Goal: Task Accomplishment & Management: Manage account settings

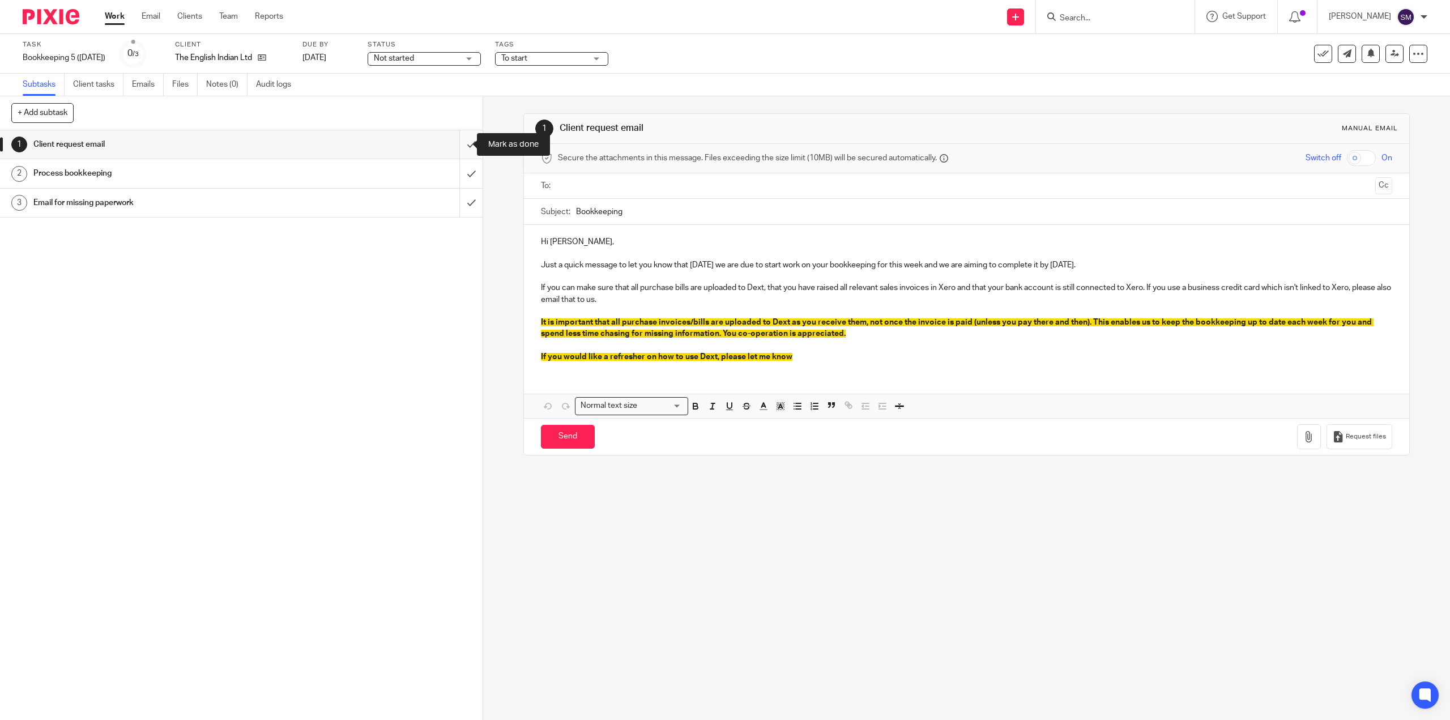
click at [458, 137] on input "submit" at bounding box center [241, 144] width 483 height 28
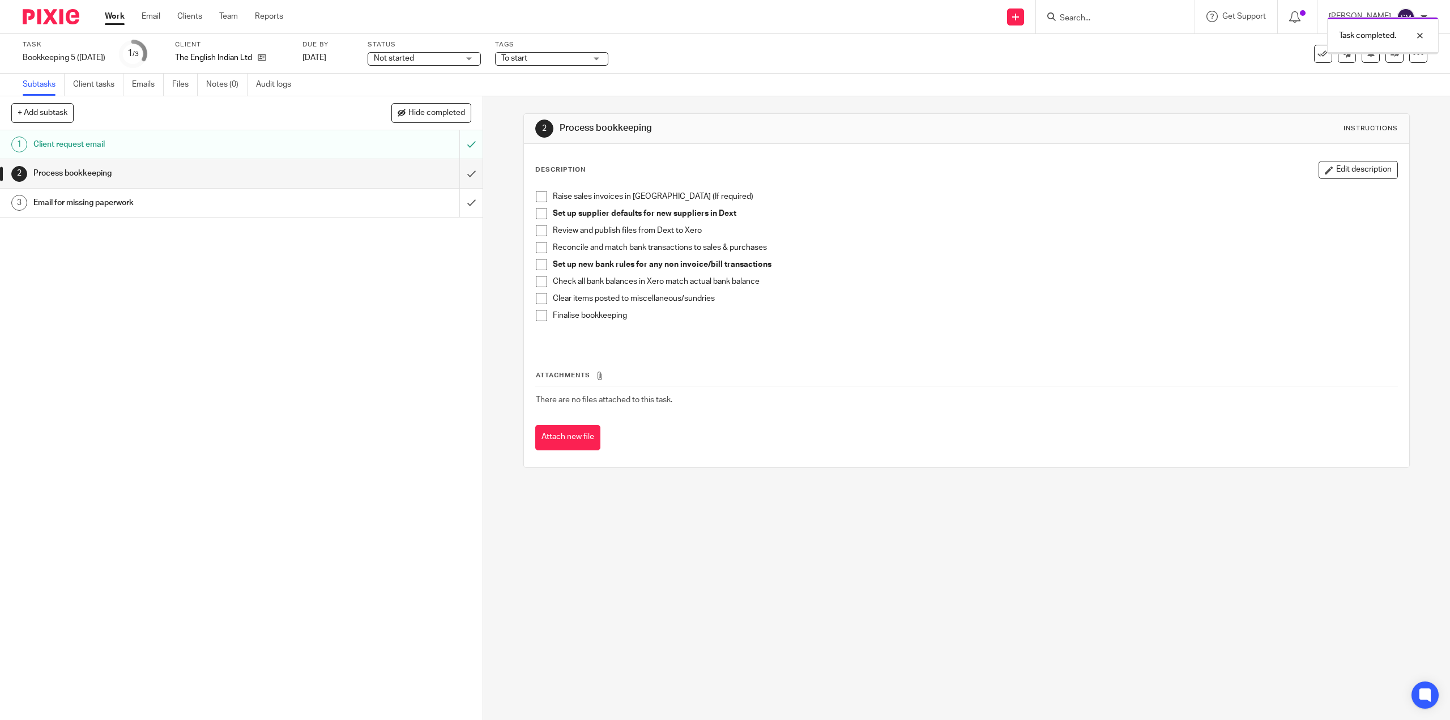
click at [465, 180] on input "submit" at bounding box center [241, 173] width 483 height 28
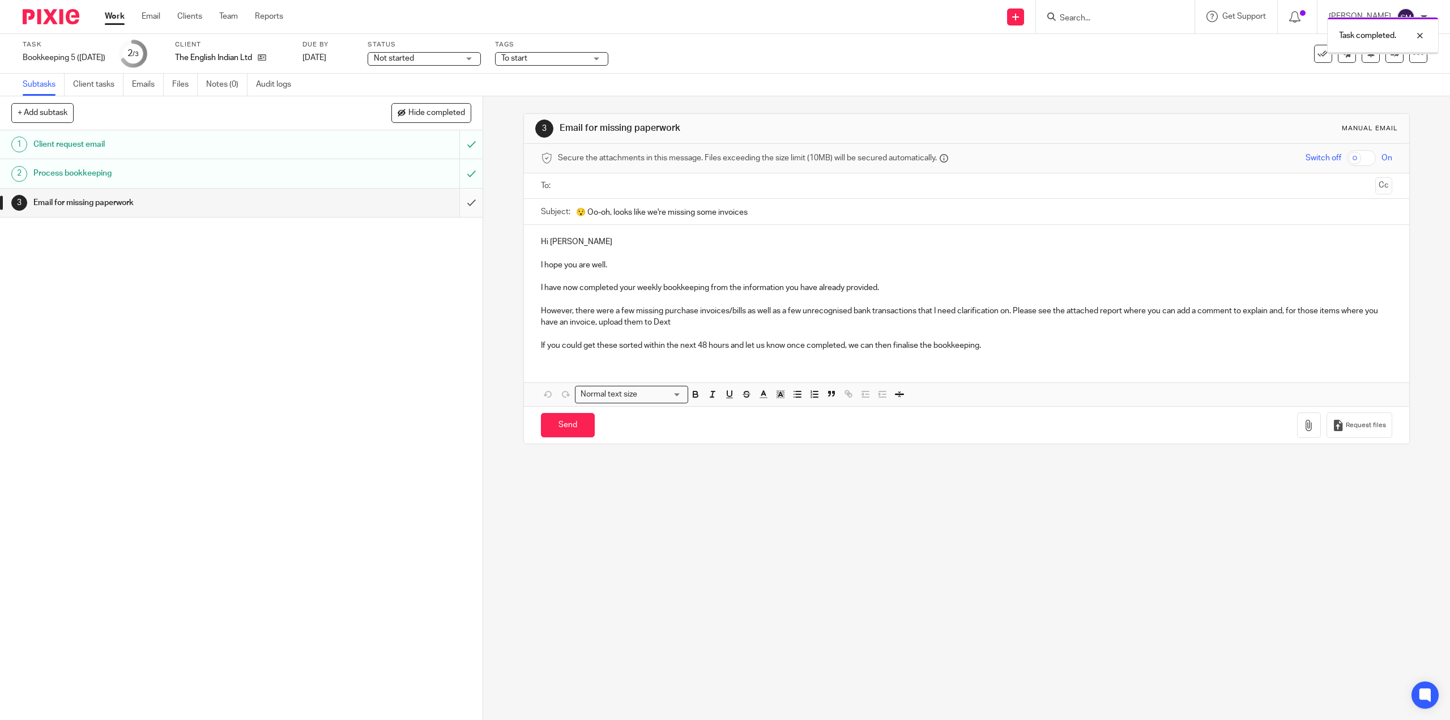
click at [454, 194] on input "submit" at bounding box center [241, 203] width 483 height 28
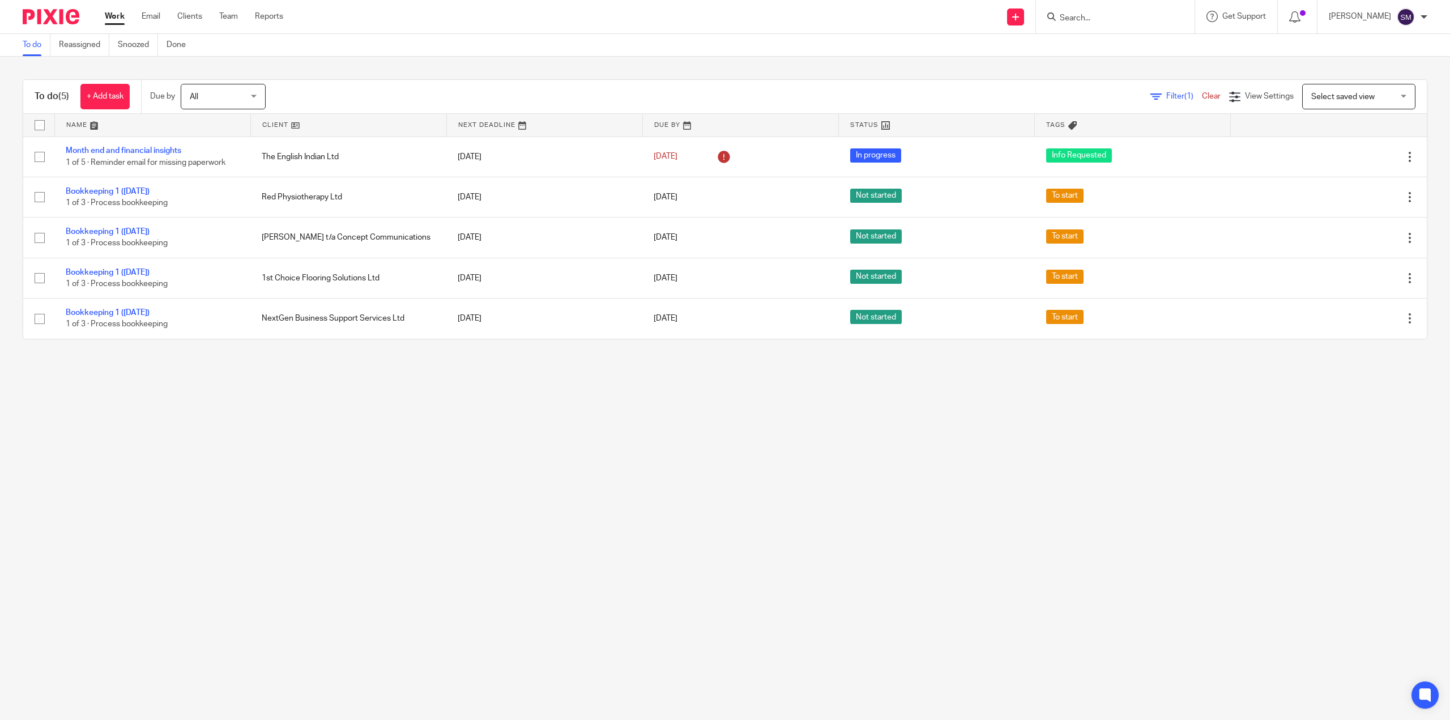
click at [310, 510] on main "To do Reassigned Snoozed Done To do (5) + Add task Due by All All [DATE] [DATE]…" at bounding box center [725, 360] width 1450 height 720
click at [220, 12] on link "Team" at bounding box center [228, 16] width 19 height 11
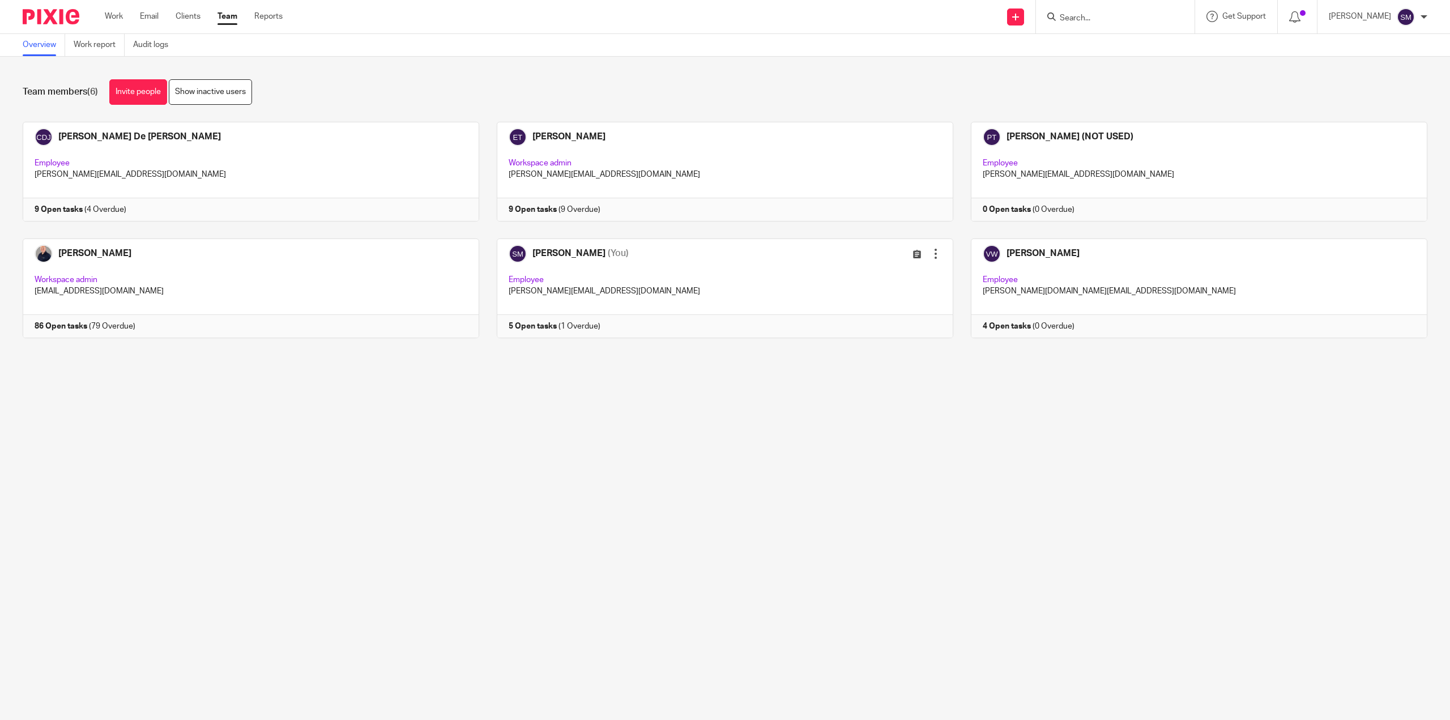
click at [748, 541] on main "Overview Work report Audit logs Team members (6) Invite people Show inactive us…" at bounding box center [725, 360] width 1450 height 720
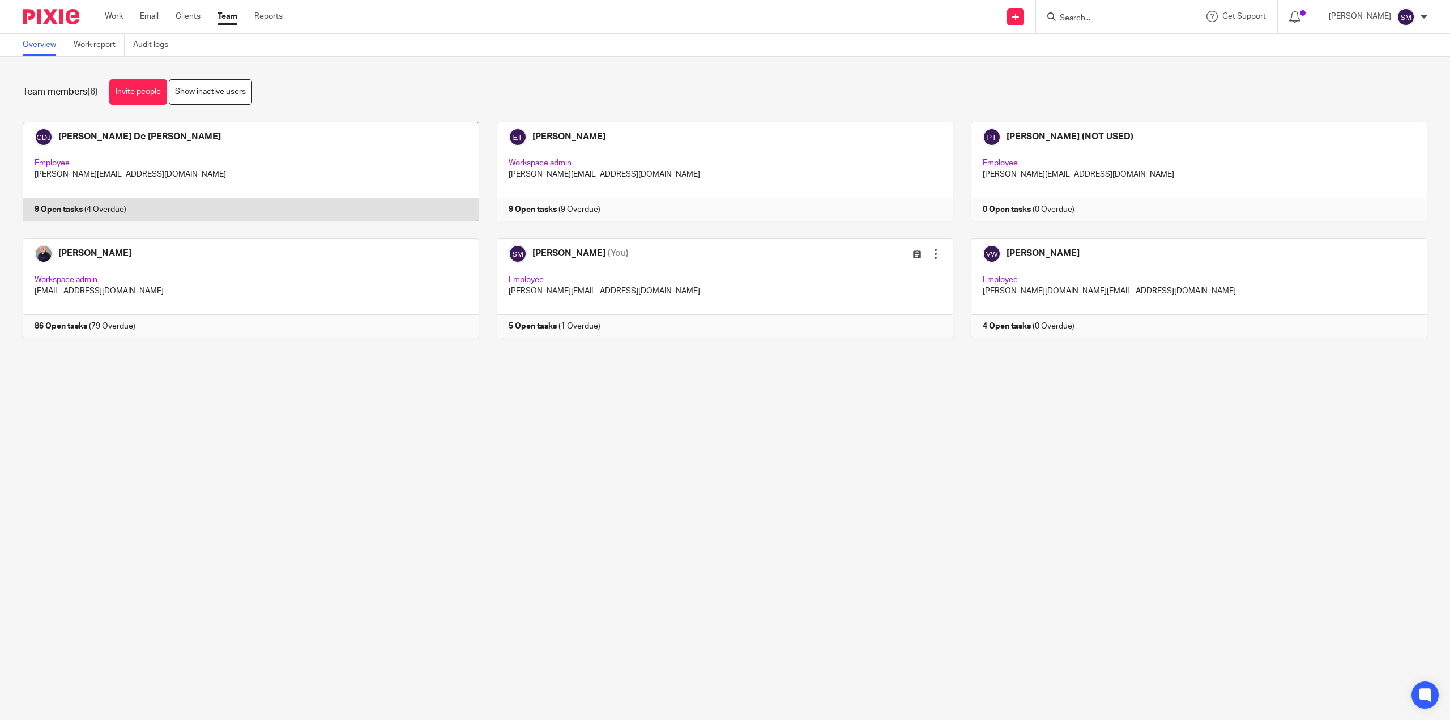
click at [83, 205] on link at bounding box center [242, 172] width 474 height 100
